Goal: Communication & Community: Connect with others

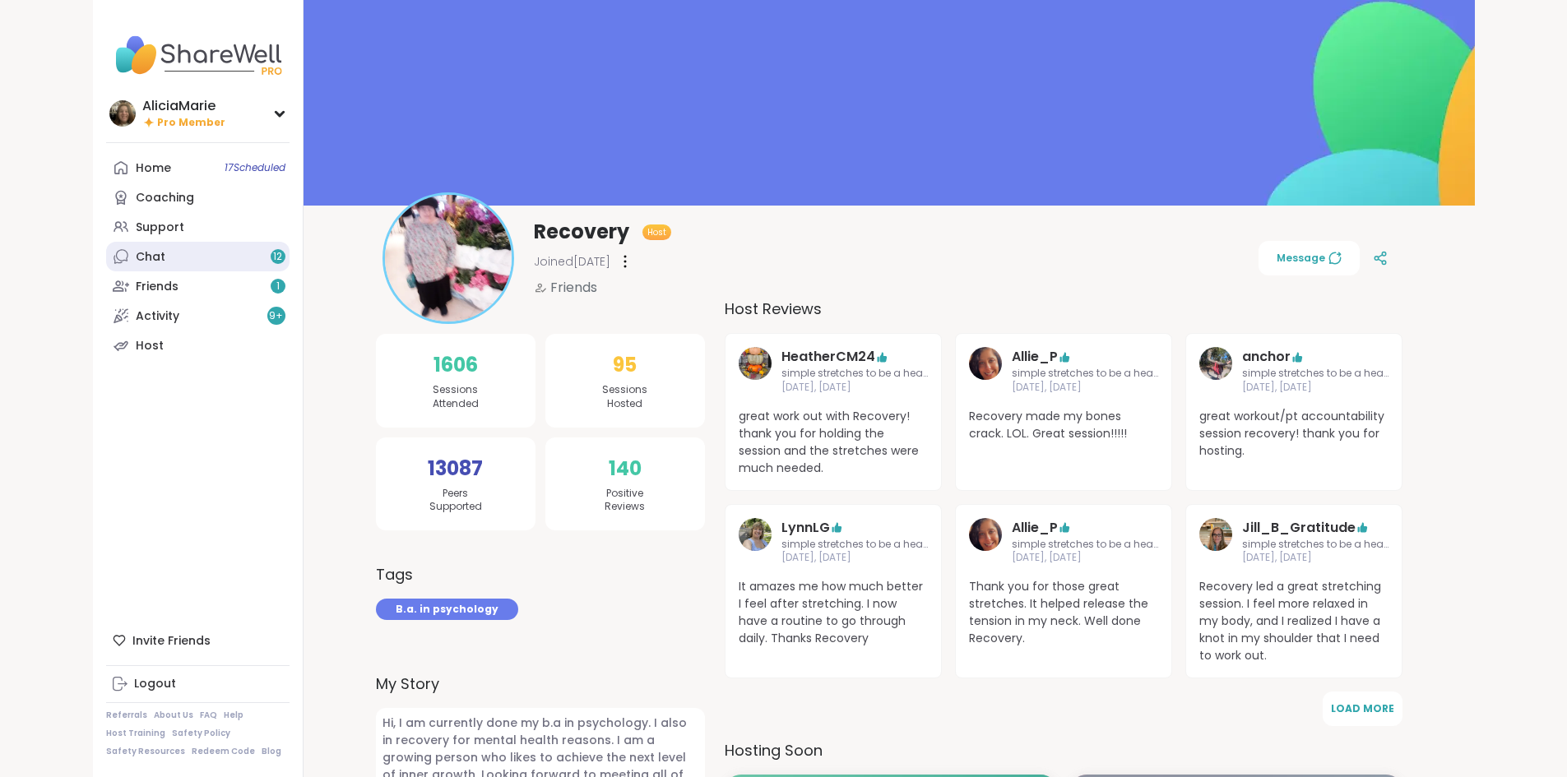
click at [109, 265] on link "Chat 12" at bounding box center [197, 257] width 183 height 30
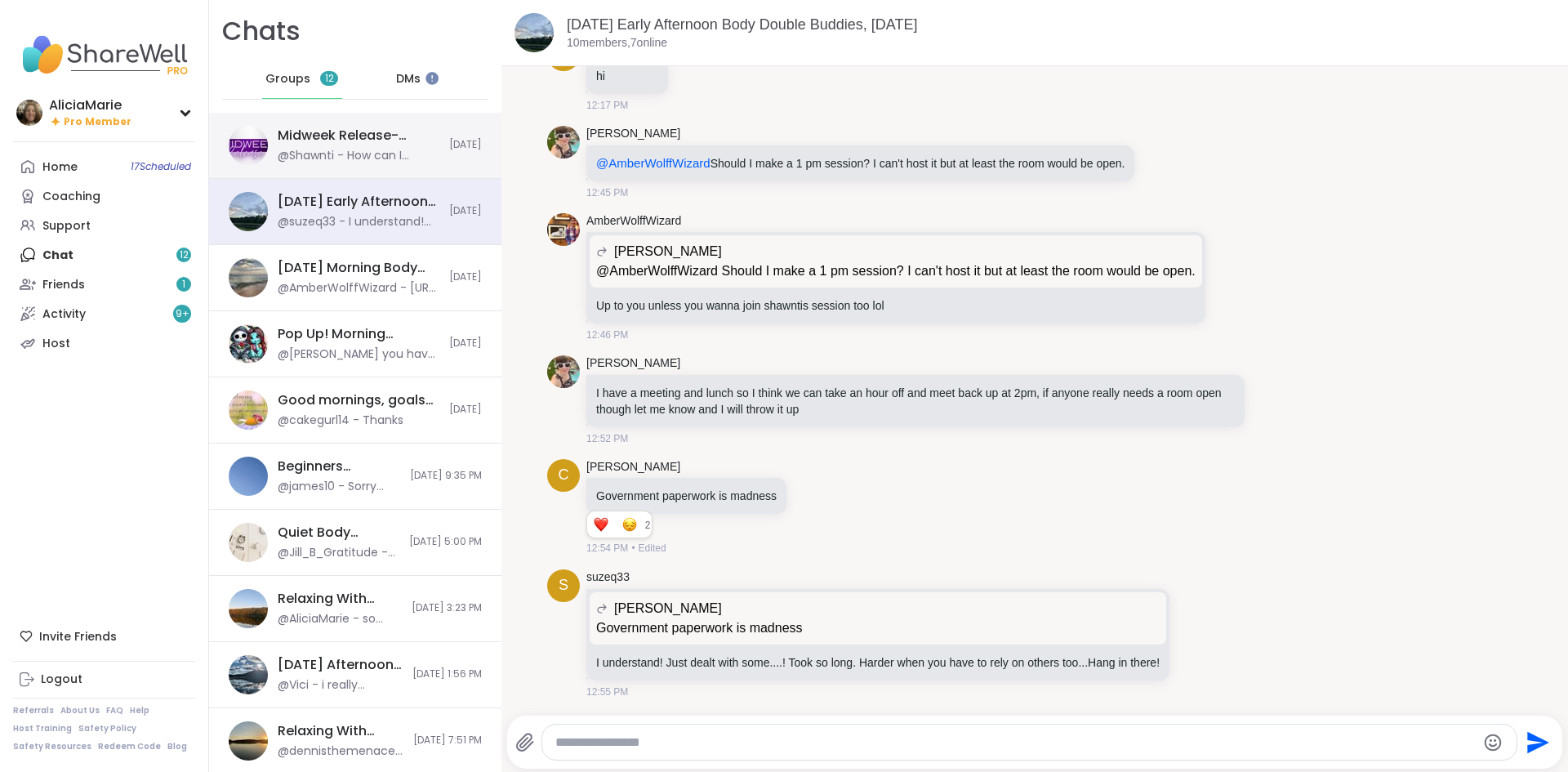
click at [349, 154] on div "@Shawnti - How can I create space for my emotions without letting them take ove…" at bounding box center [358, 156] width 162 height 16
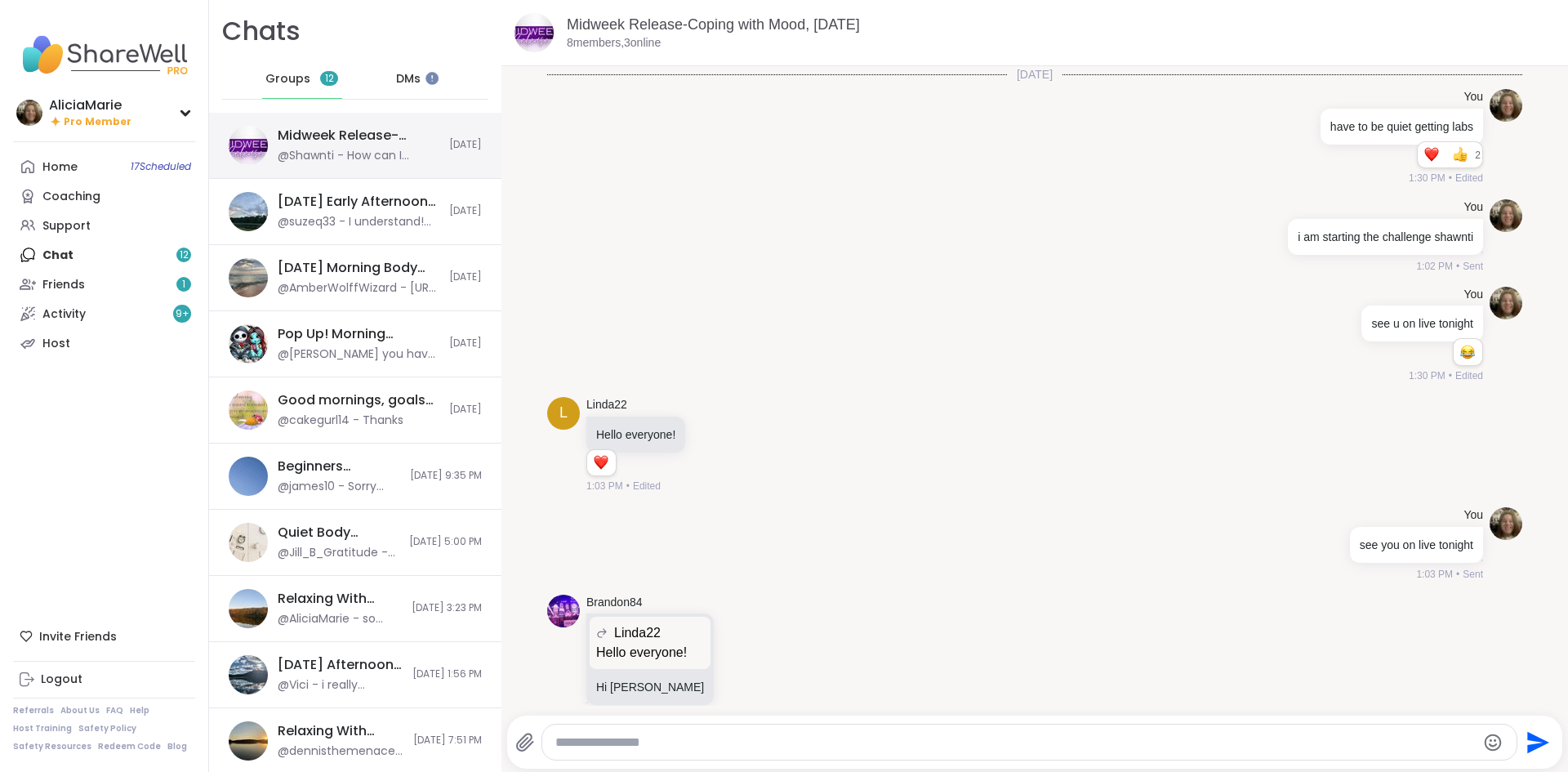
scroll to position [7710, 0]
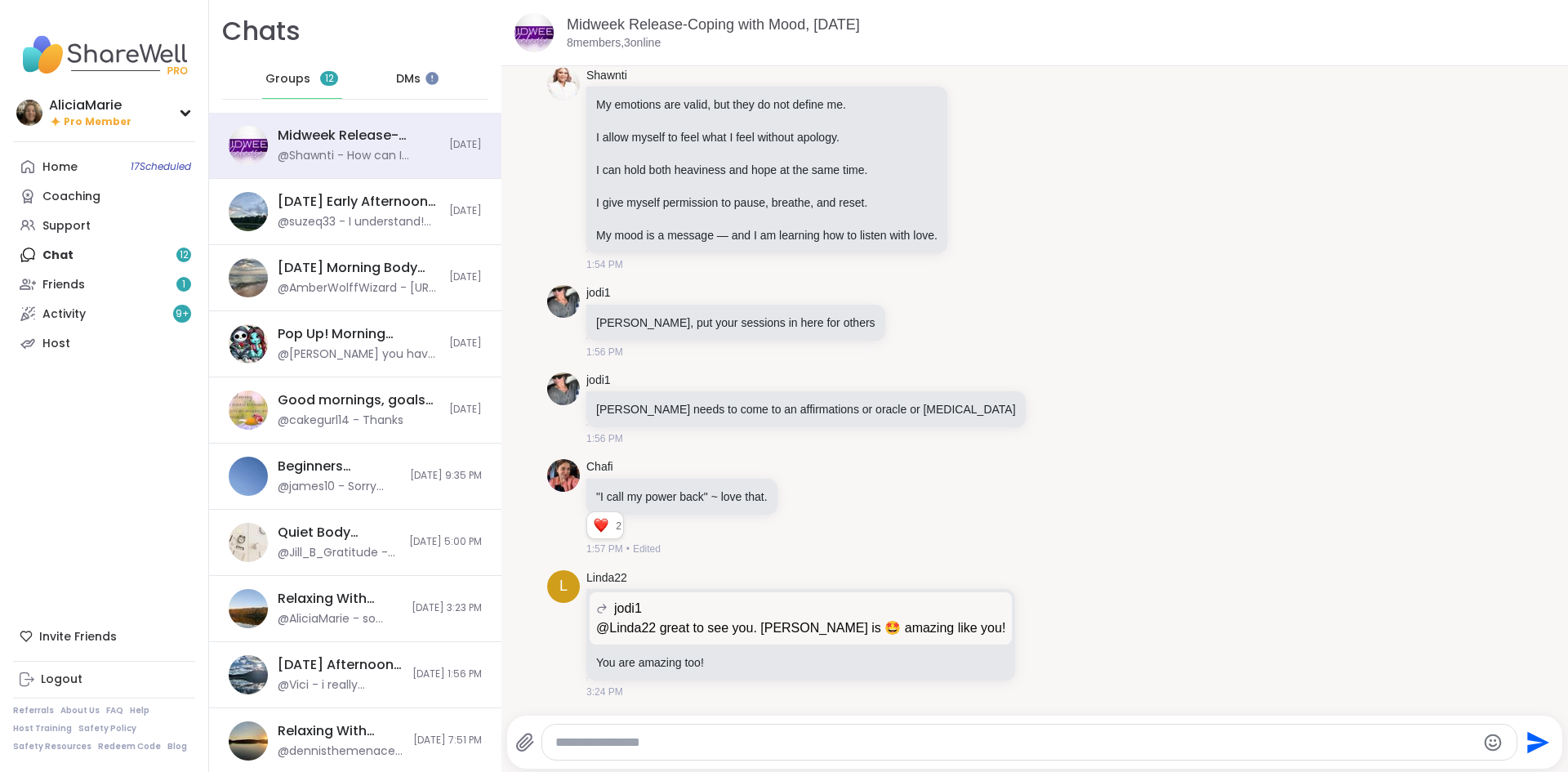
click at [423, 72] on div "DMs" at bounding box center [409, 78] width 80 height 39
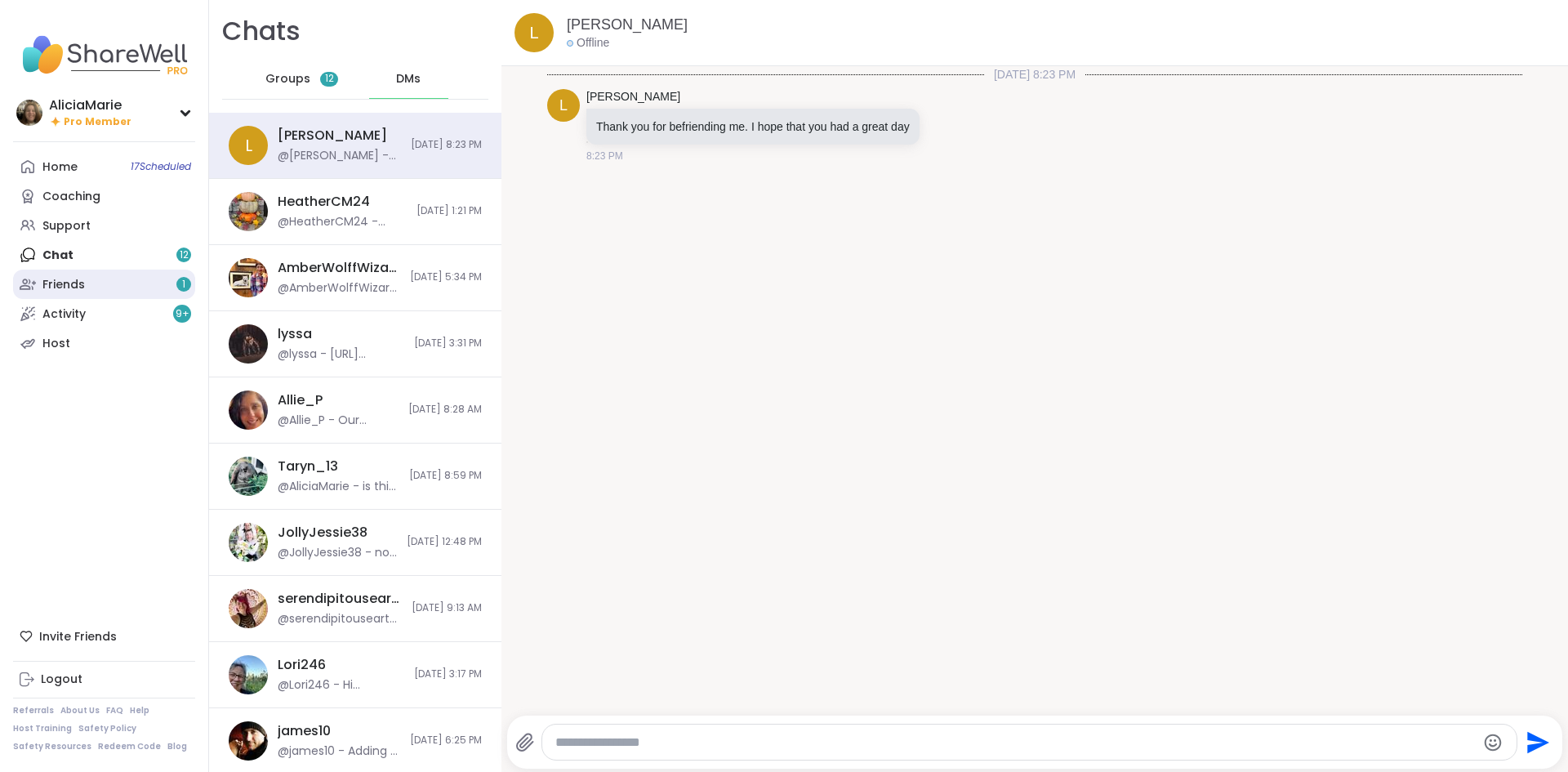
click at [145, 280] on link "Friends 1" at bounding box center [103, 284] width 182 height 30
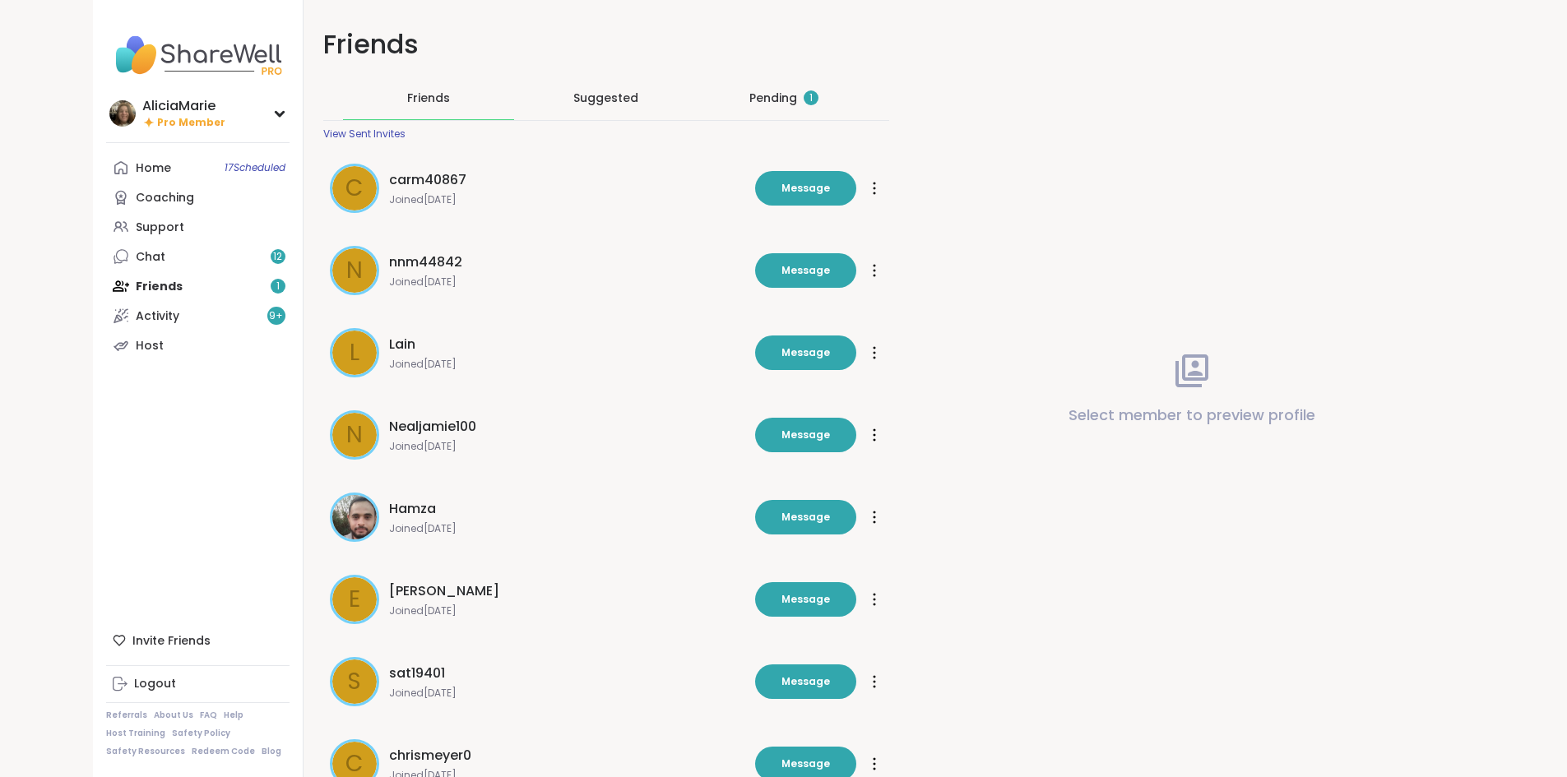
click at [804, 83] on div "Pending 1" at bounding box center [783, 98] width 171 height 43
